Goal: Task Accomplishment & Management: Manage account settings

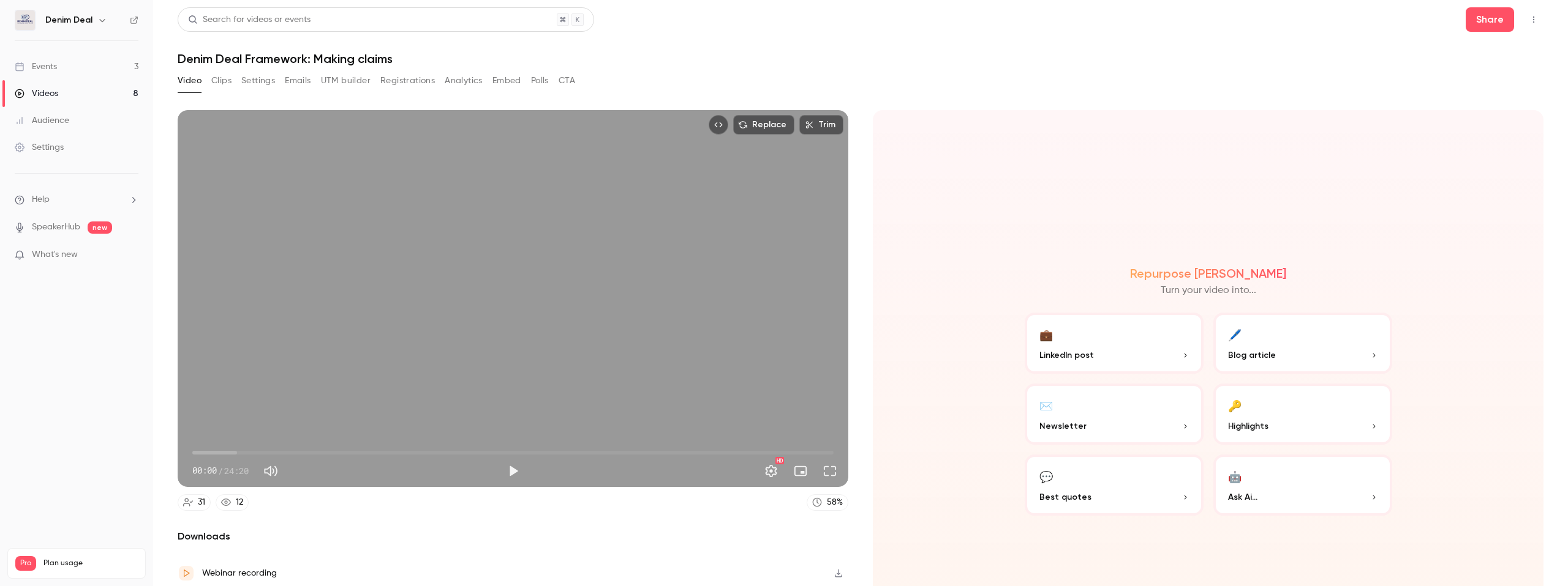
click at [52, 73] on link "Events 3" at bounding box center [77, 66] width 153 height 27
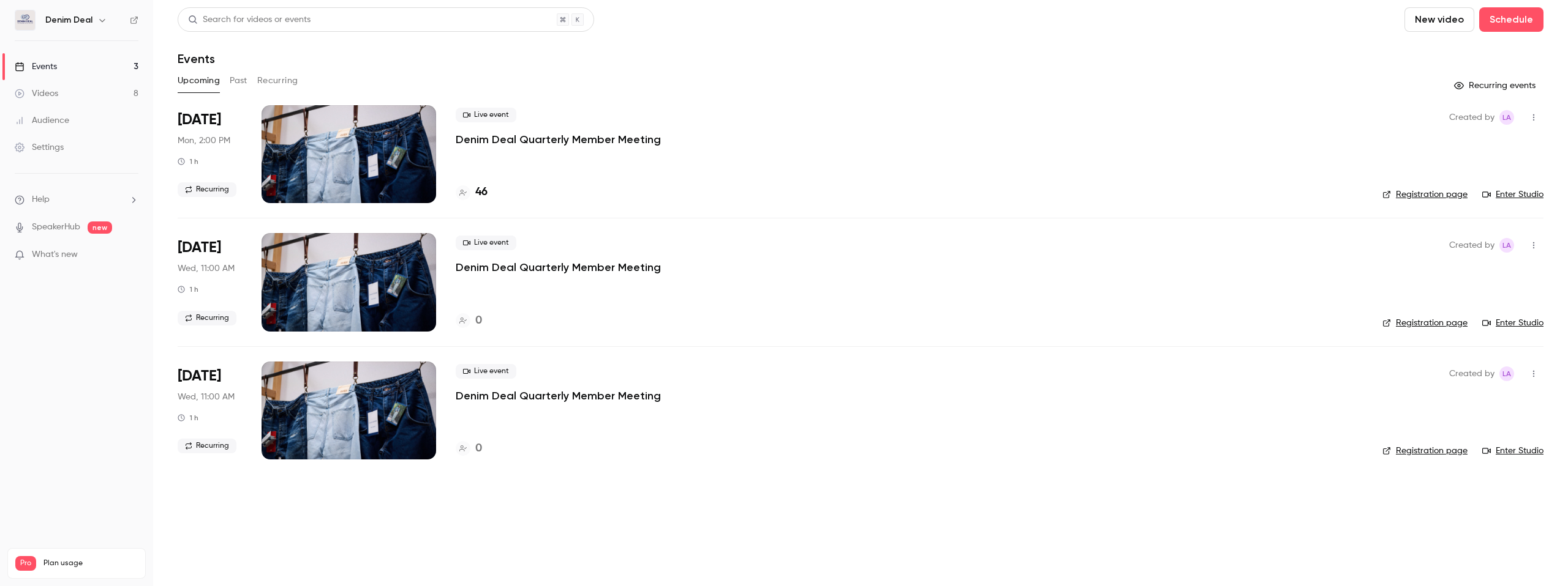
click at [191, 83] on button "Upcoming" at bounding box center [198, 81] width 42 height 19
click at [447, 150] on li "[DATE] Mon, 2:00 PM 1 h Recurring Live event Denim Deal Quarterly Member Meetin…" at bounding box center [860, 162] width 1366 height 113
click at [495, 143] on p "Denim Deal Quarterly Member Meeting" at bounding box center [558, 140] width 205 height 15
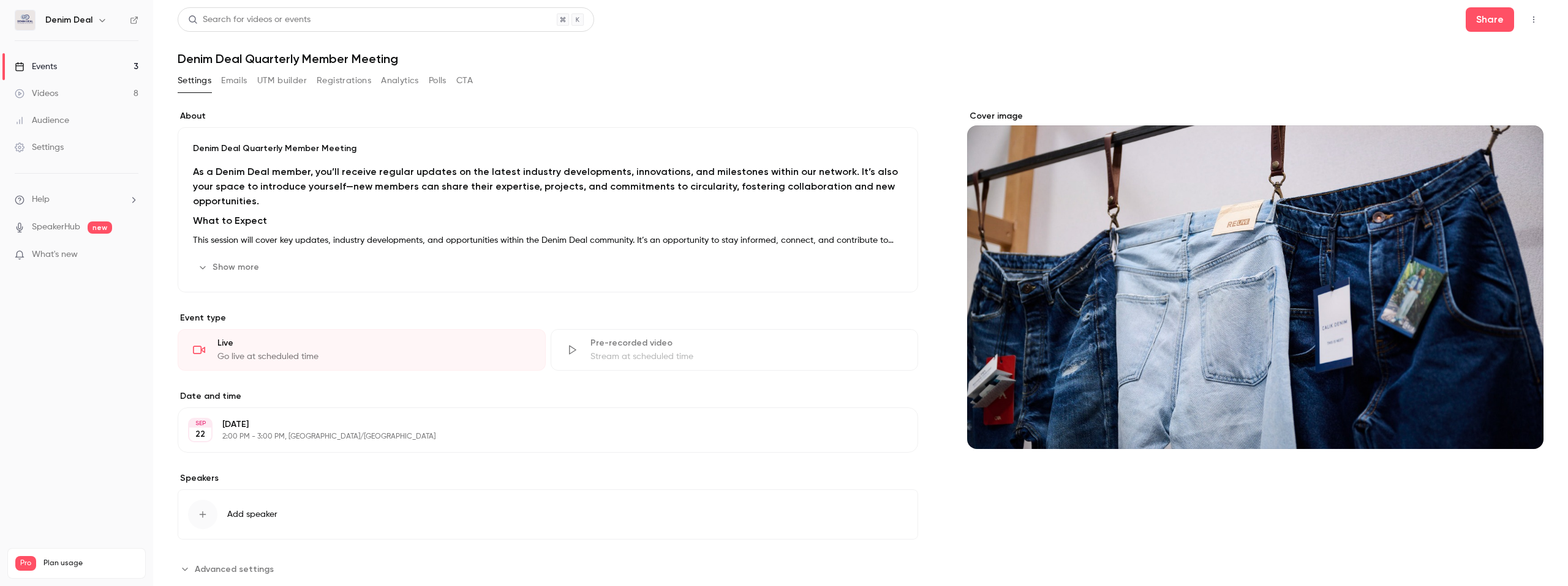
click at [66, 70] on link "Events 3" at bounding box center [77, 66] width 153 height 27
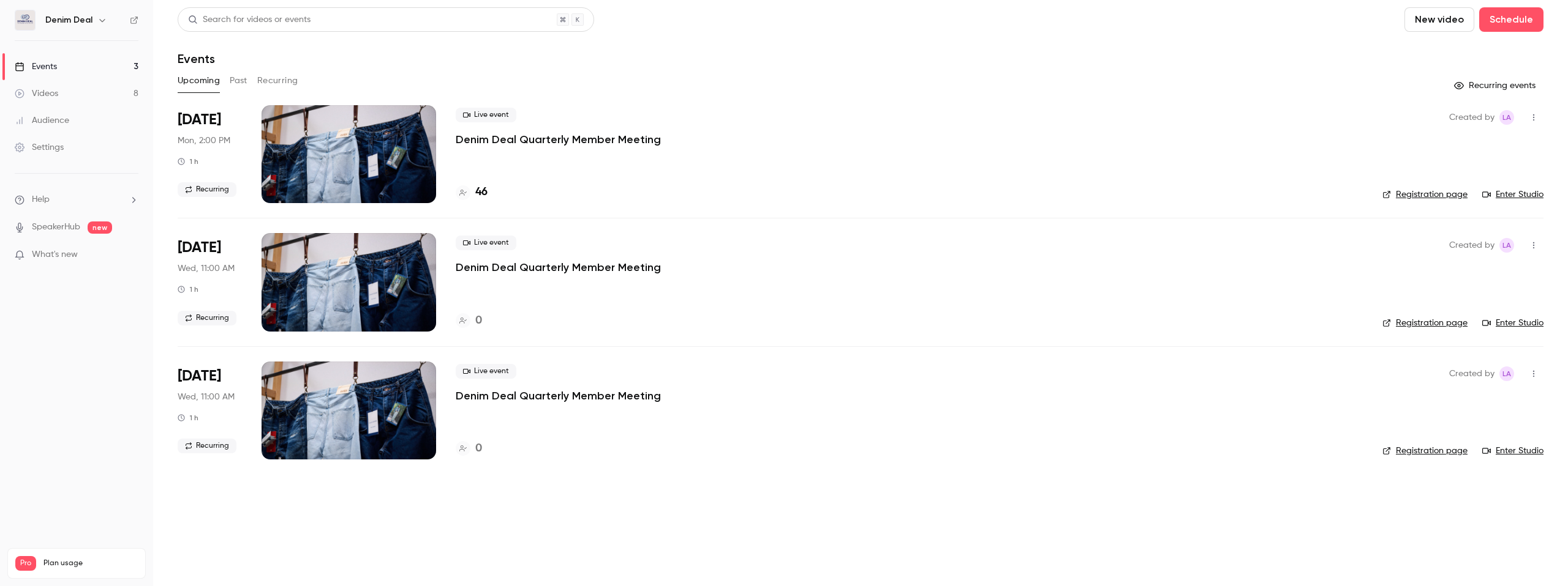
click at [246, 84] on button "Past" at bounding box center [238, 81] width 17 height 19
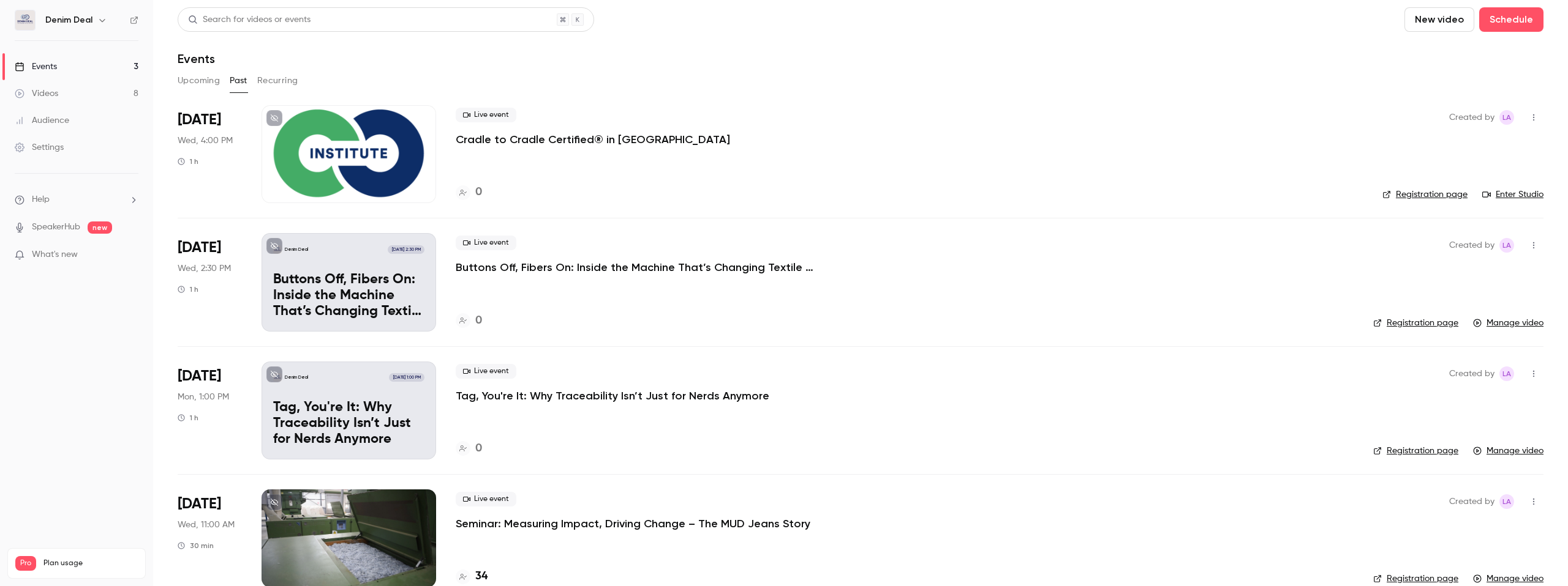
click at [521, 144] on p "Cradle to Cradle Certified® in [GEOGRAPHIC_DATA]" at bounding box center [593, 140] width 274 height 15
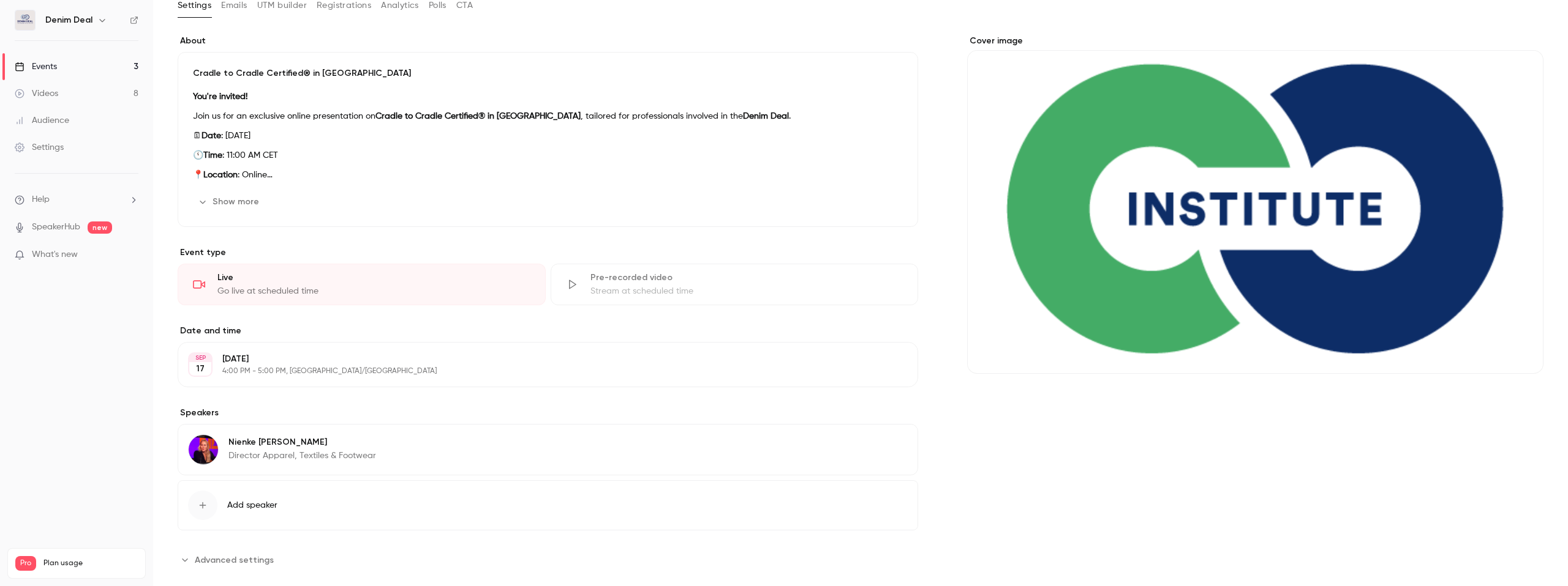
scroll to position [95, 0]
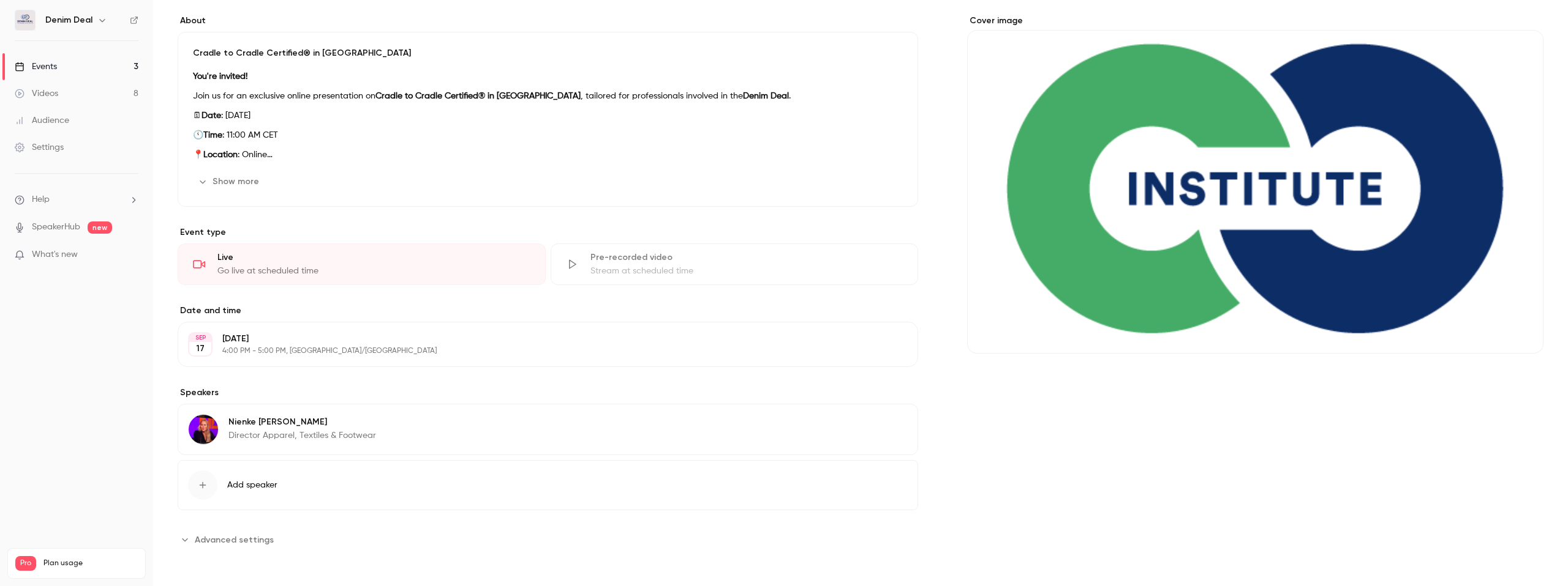
click at [346, 350] on p "4:00 PM - 5:00 PM, [GEOGRAPHIC_DATA]/[GEOGRAPHIC_DATA]" at bounding box center [537, 351] width 631 height 10
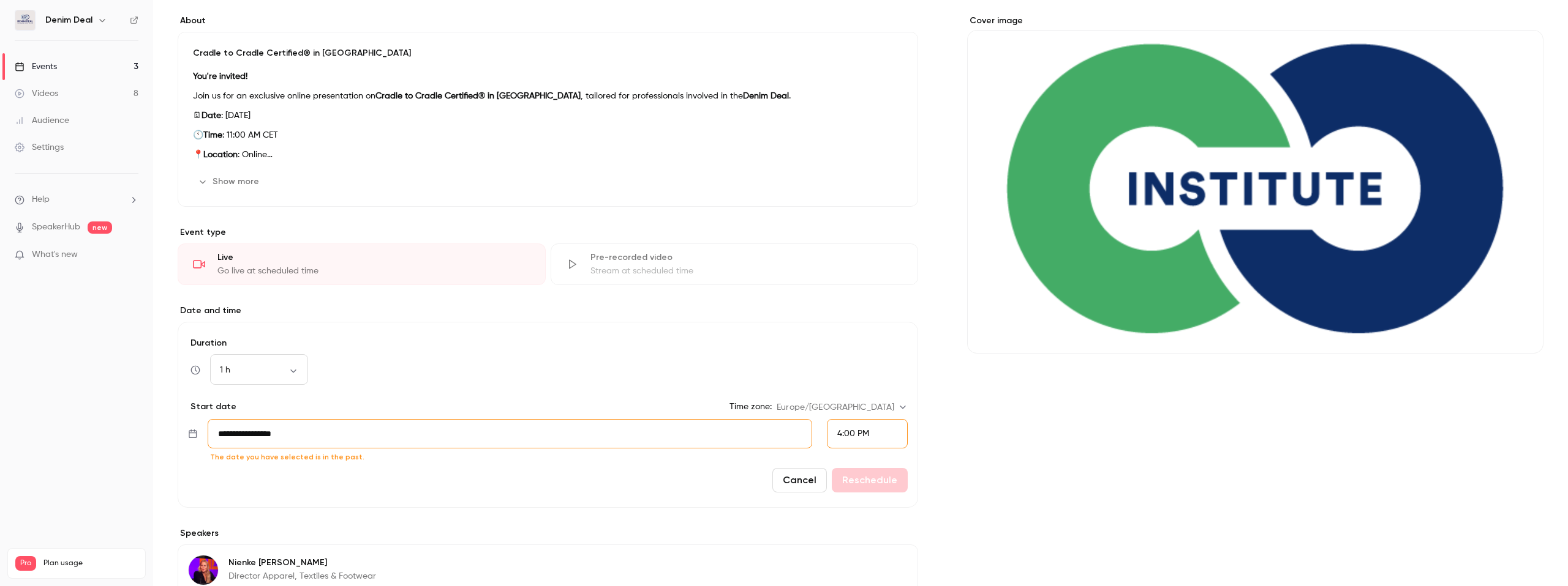
click at [333, 440] on input "**********" at bounding box center [510, 434] width 605 height 30
click at [390, 210] on icon "Next month" at bounding box center [392, 207] width 4 height 7
click at [294, 352] on button "26" at bounding box center [288, 352] width 22 height 22
type input "**********"
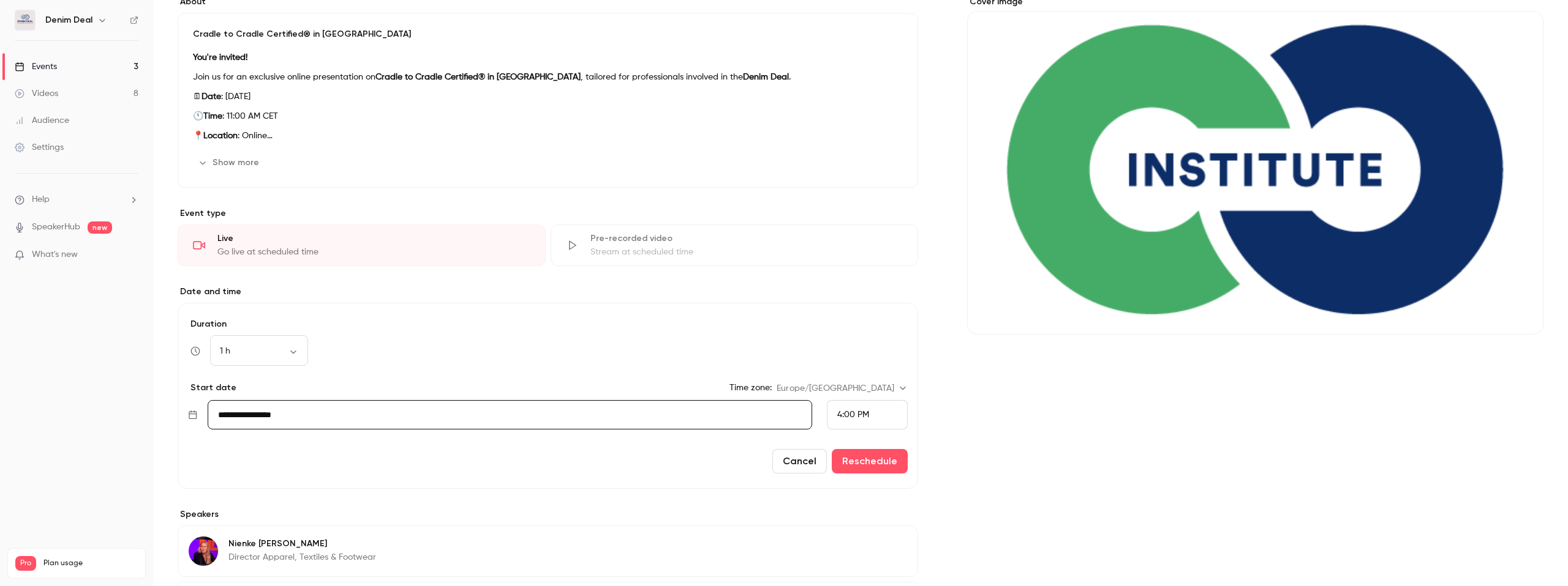
scroll to position [123, 0]
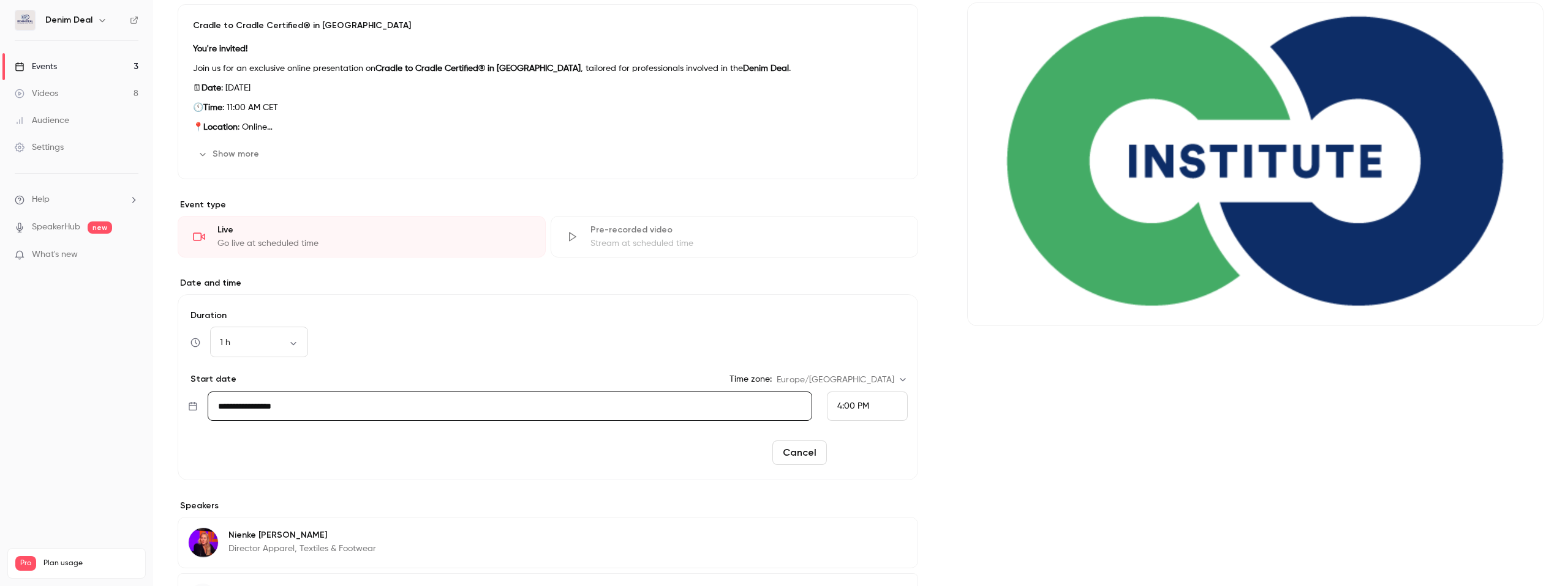
click at [875, 451] on button "Reschedule" at bounding box center [869, 452] width 76 height 24
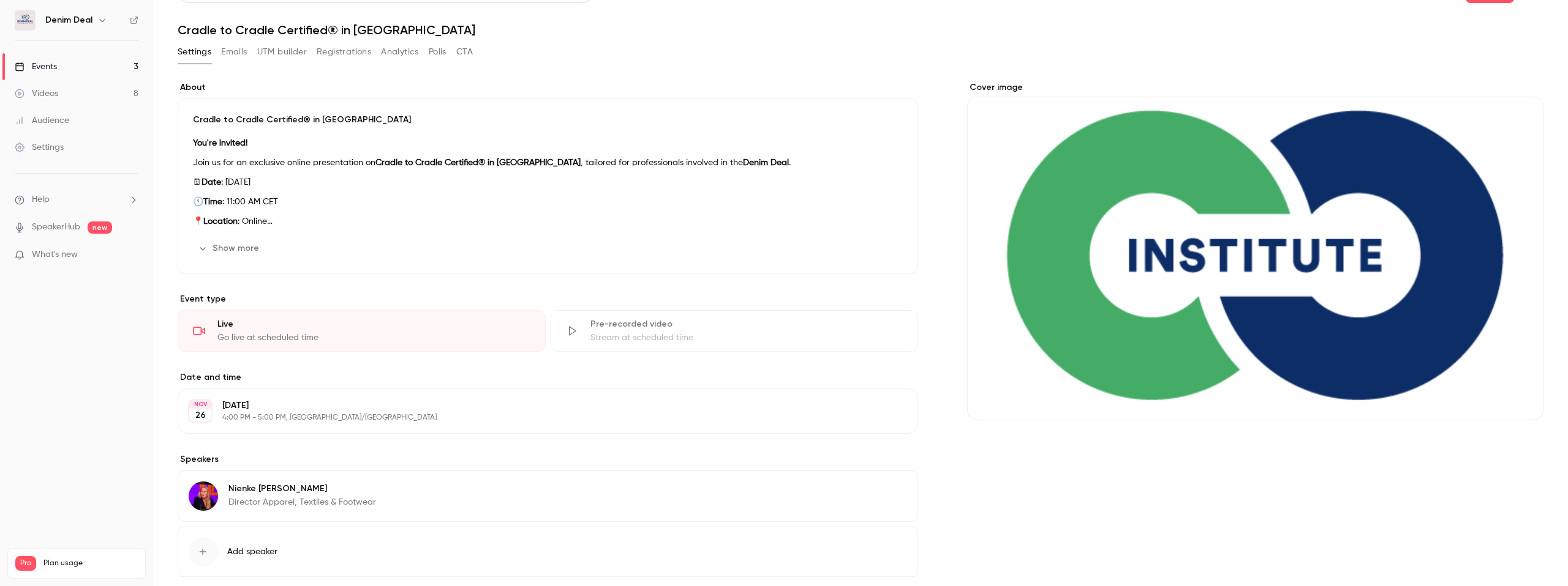
scroll to position [0, 0]
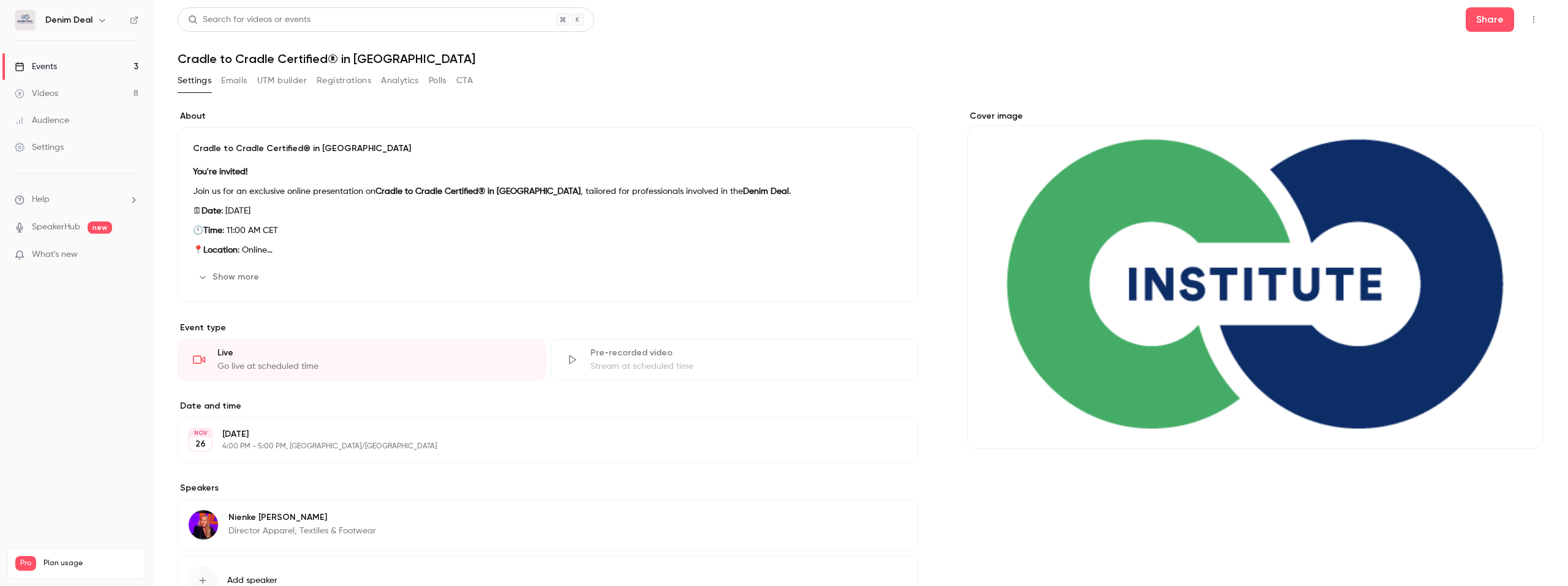
click at [71, 68] on link "Events 3" at bounding box center [77, 66] width 153 height 27
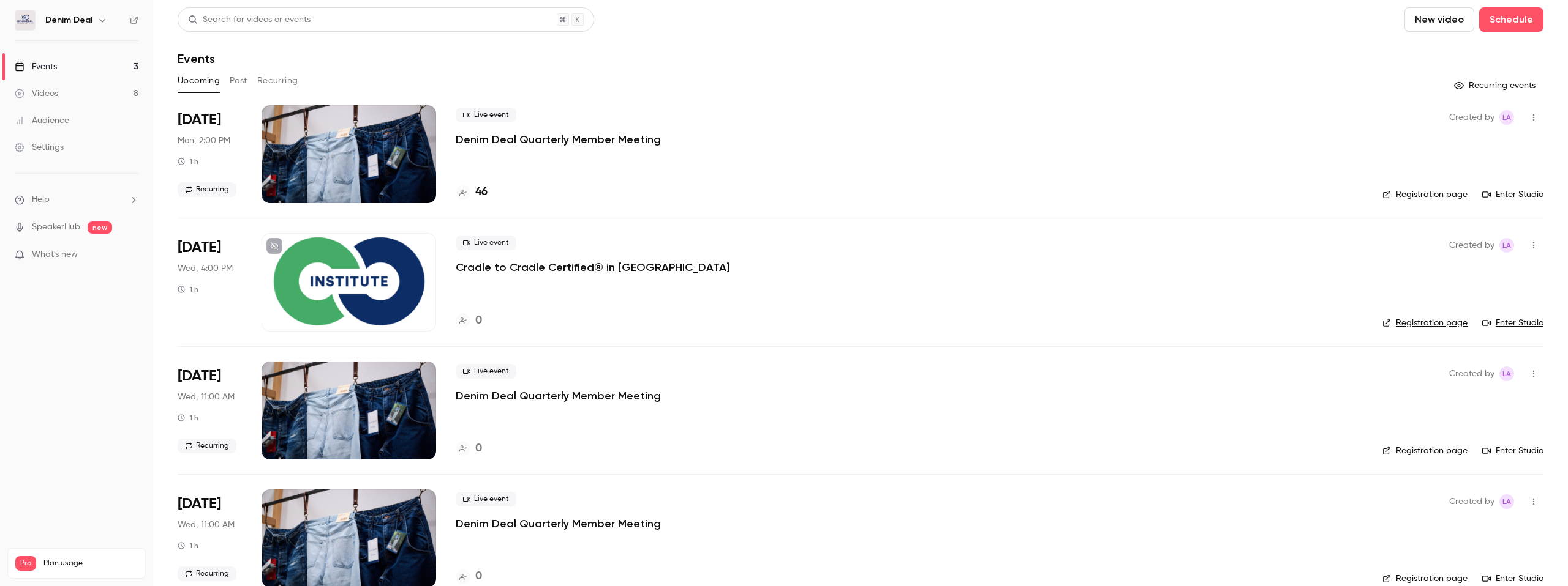
click at [58, 66] on link "Events 3" at bounding box center [77, 66] width 153 height 27
